Goal: Navigation & Orientation: Find specific page/section

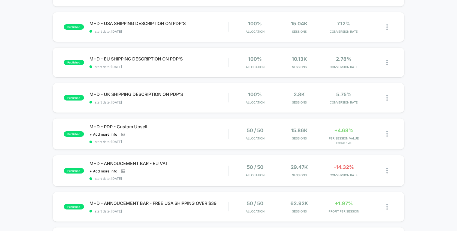
scroll to position [192, 0]
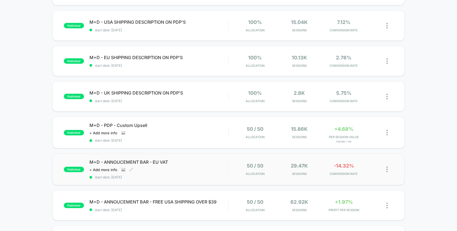
click at [226, 166] on div "M+D - ANNOUCEMENT BAR - EU VAT Click to view images Click to edit experience de…" at bounding box center [158, 170] width 139 height 20
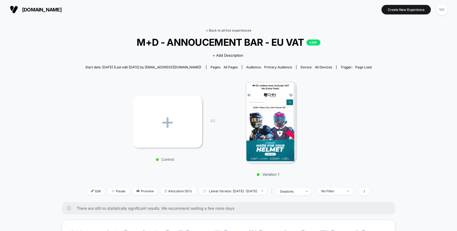
click at [238, 31] on link "< Back to all live experiences" at bounding box center [228, 30] width 45 height 4
